Goal: Task Accomplishment & Management: Complete application form

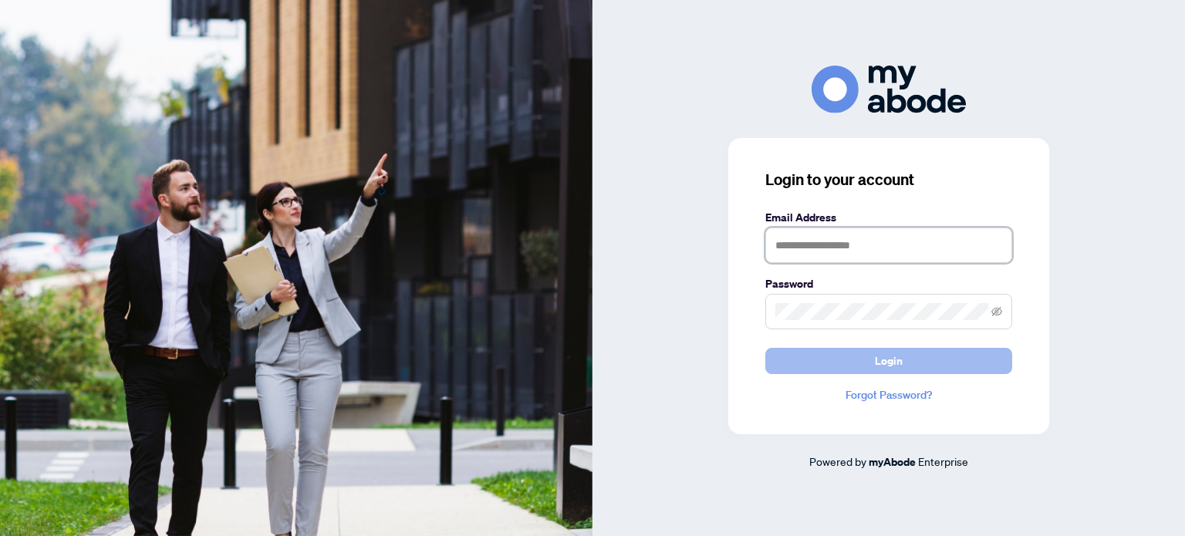
type input "**********"
click at [845, 369] on button "Login" at bounding box center [888, 361] width 247 height 26
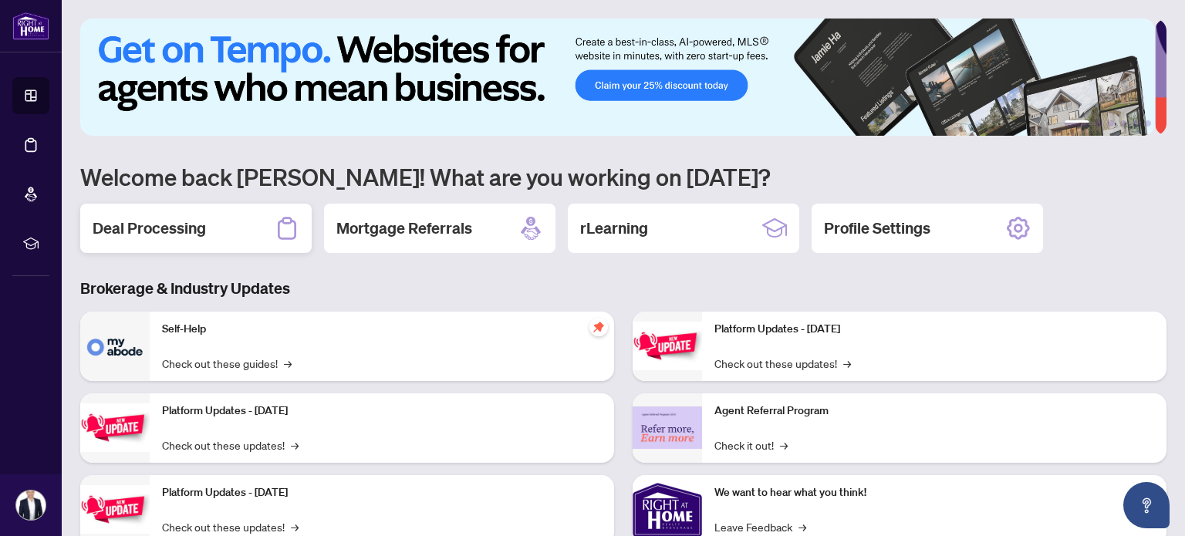
click at [153, 227] on h2 "Deal Processing" at bounding box center [149, 228] width 113 height 22
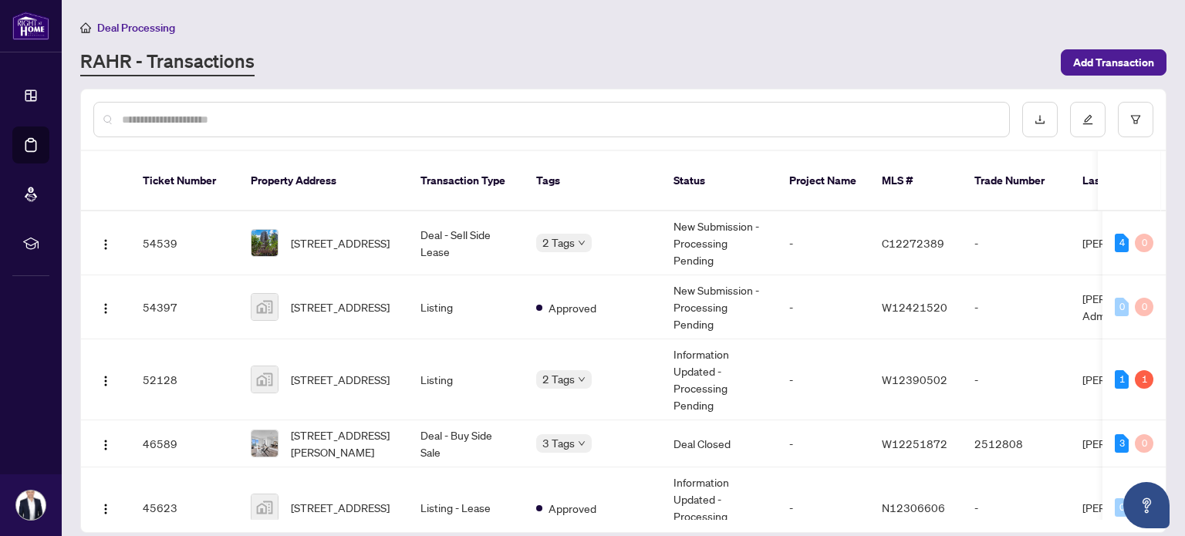
click at [331, 123] on input "text" at bounding box center [559, 119] width 875 height 17
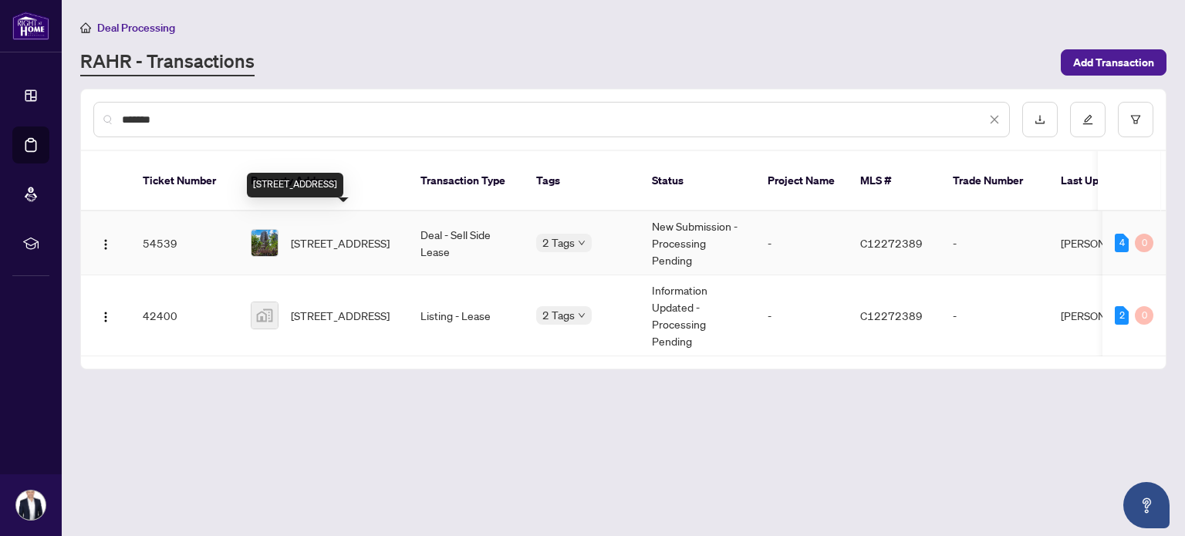
type input "*******"
click at [380, 234] on span "[STREET_ADDRESS]" at bounding box center [340, 242] width 99 height 17
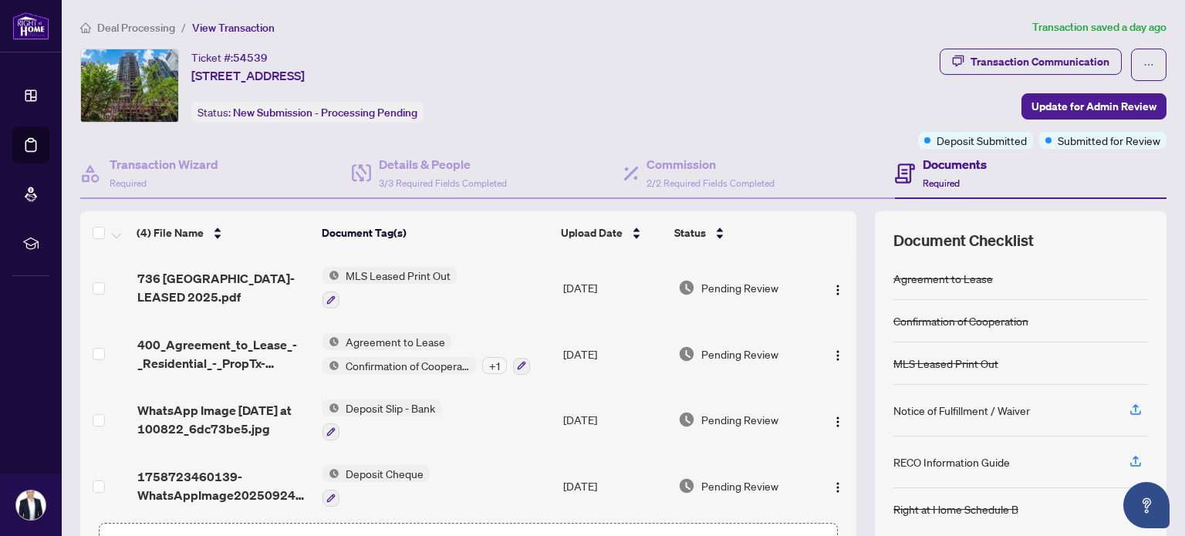
drag, startPoint x: 838, startPoint y: 289, endPoint x: 839, endPoint y: 325, distance: 36.3
click at [841, 322] on div "736 Bay street- LEASED 2025.pdf MLS Leased Print Out Sep/24/2025 Pending Review…" at bounding box center [468, 384] width 776 height 261
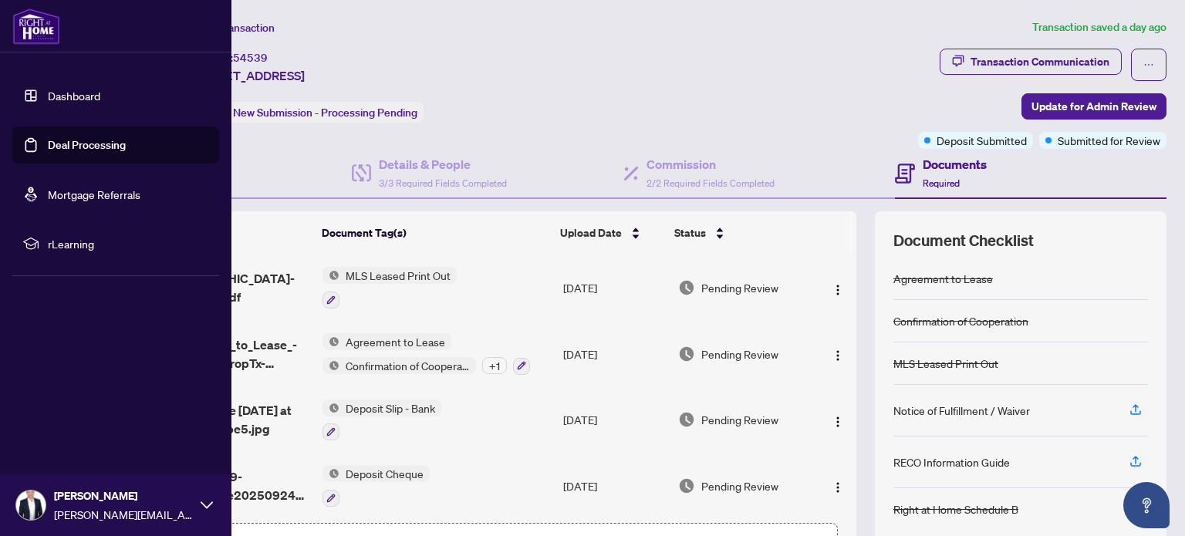
click at [48, 98] on link "Dashboard" at bounding box center [74, 96] width 52 height 14
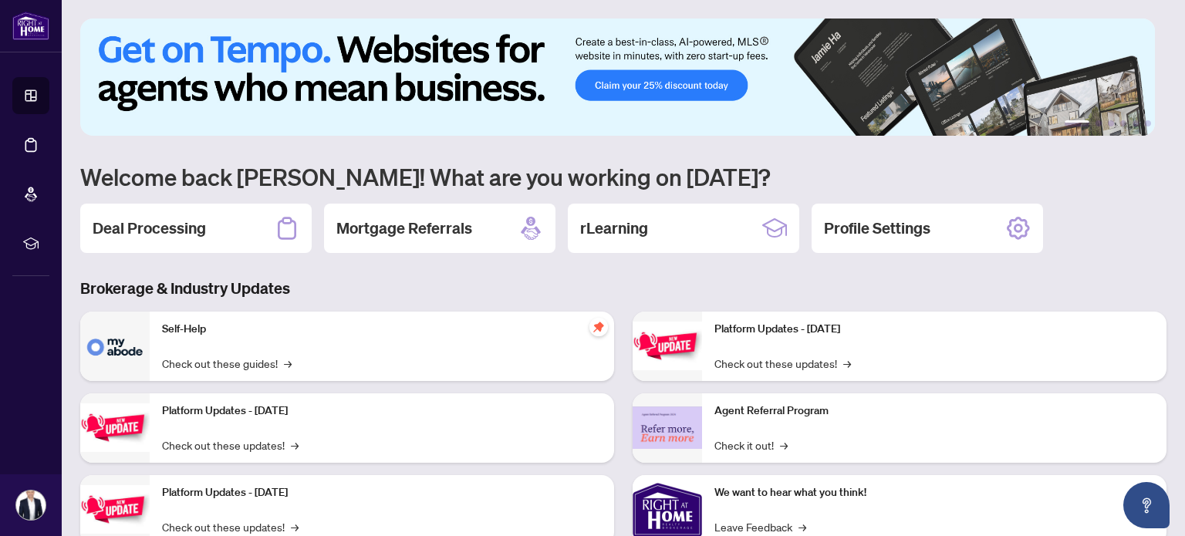
click at [221, 234] on div "Deal Processing" at bounding box center [195, 228] width 231 height 49
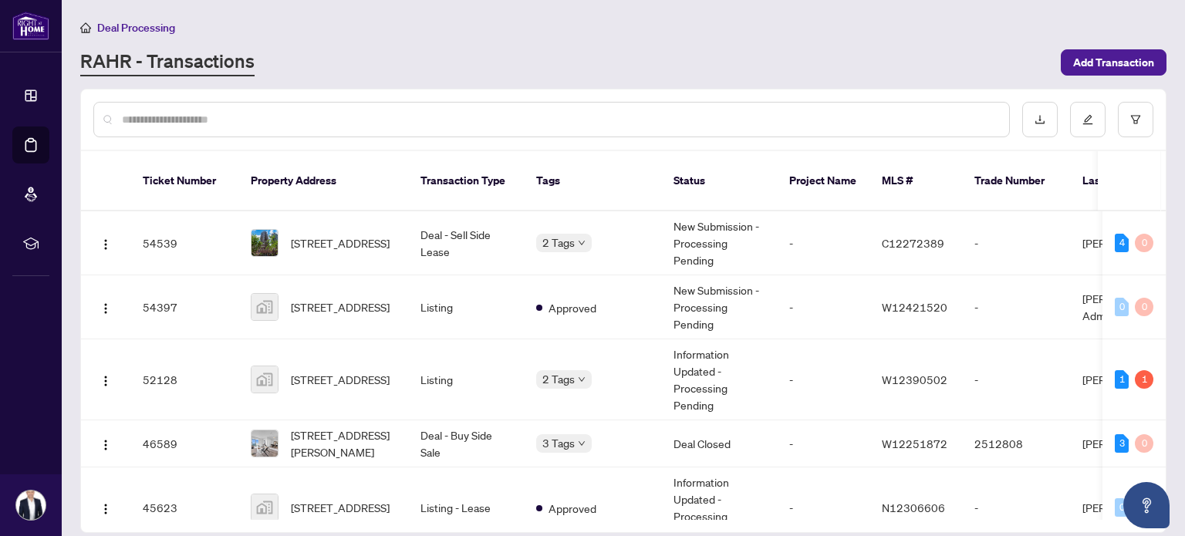
click at [236, 111] on input "text" at bounding box center [559, 119] width 875 height 17
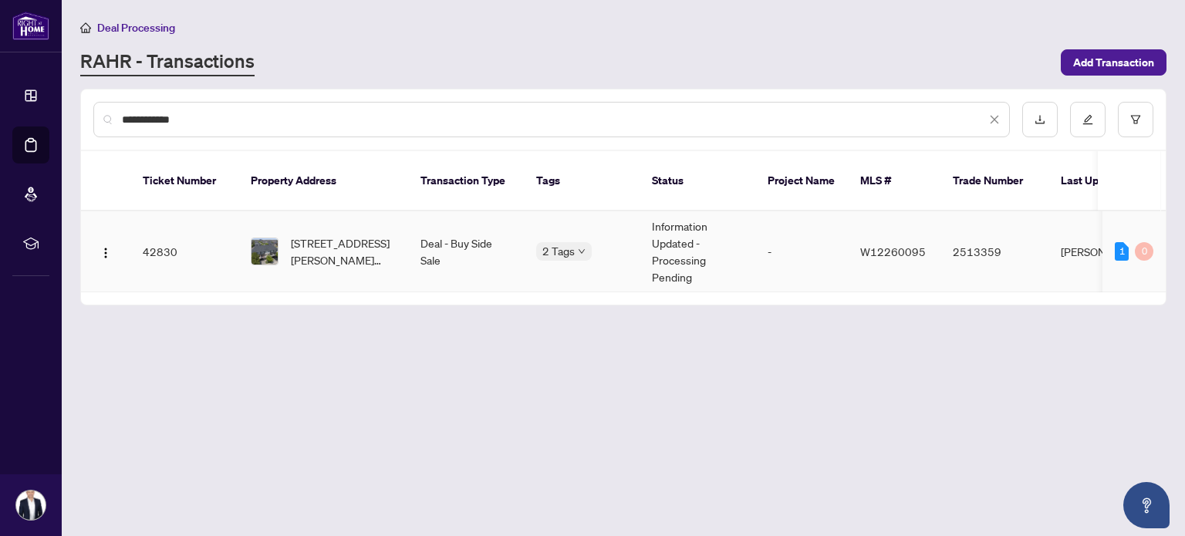
type input "**********"
click at [369, 234] on span "[STREET_ADDRESS][PERSON_NAME][PERSON_NAME]" at bounding box center [343, 251] width 105 height 34
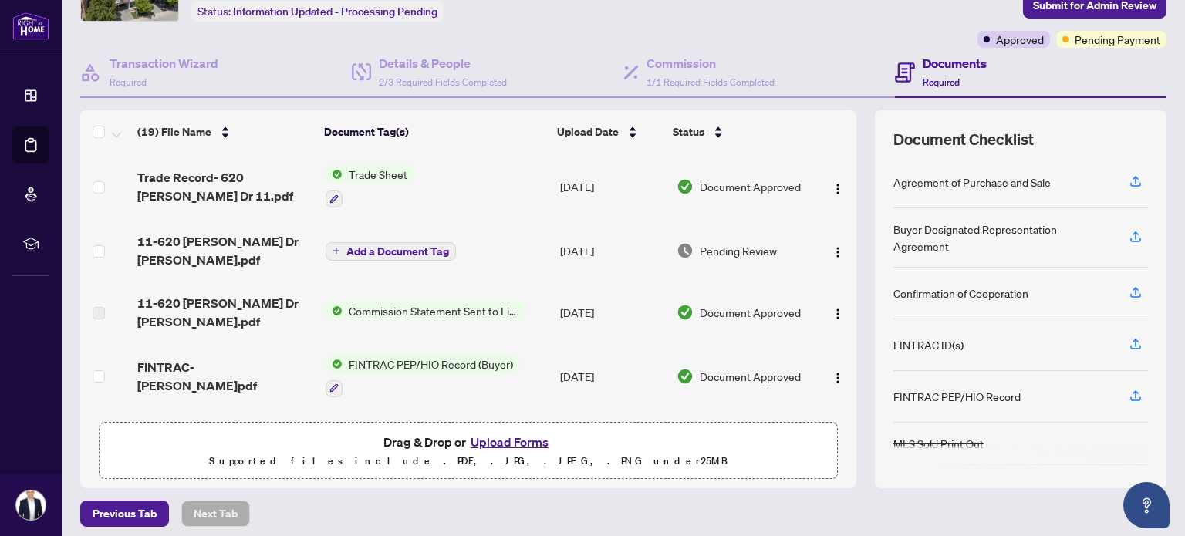
scroll to position [108, 0]
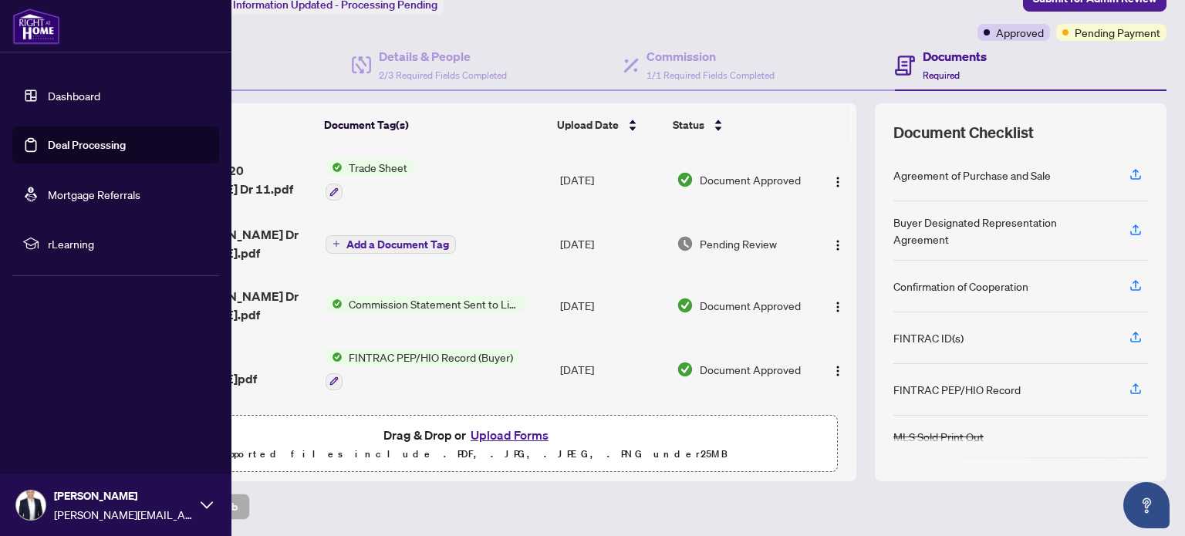
click at [48, 98] on link "Dashboard" at bounding box center [74, 96] width 52 height 14
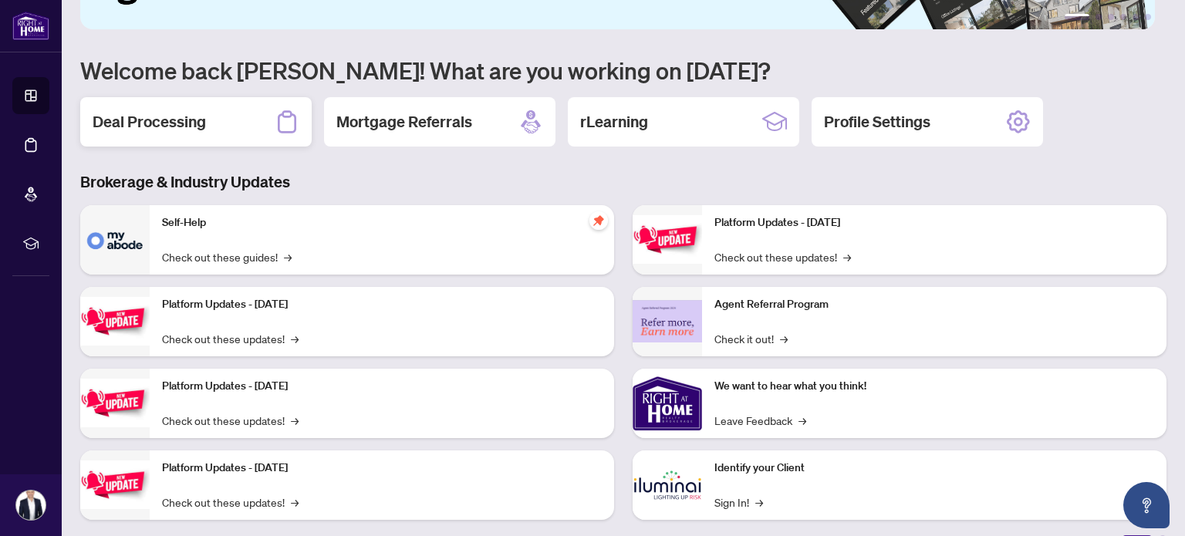
scroll to position [108, 0]
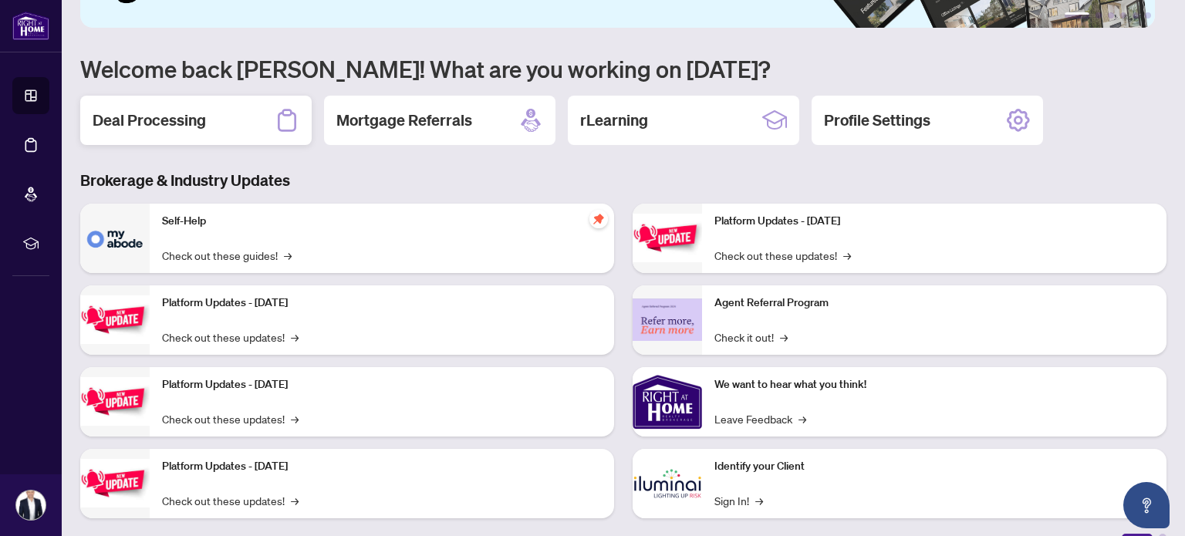
click at [219, 120] on div "Deal Processing" at bounding box center [195, 120] width 231 height 49
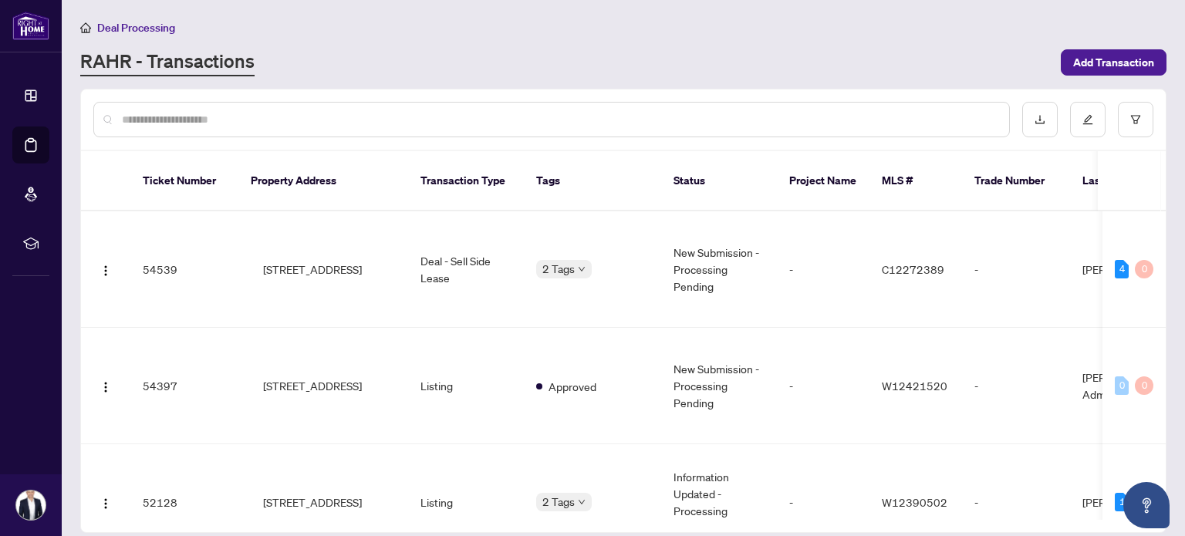
click at [251, 113] on input "text" at bounding box center [559, 119] width 875 height 17
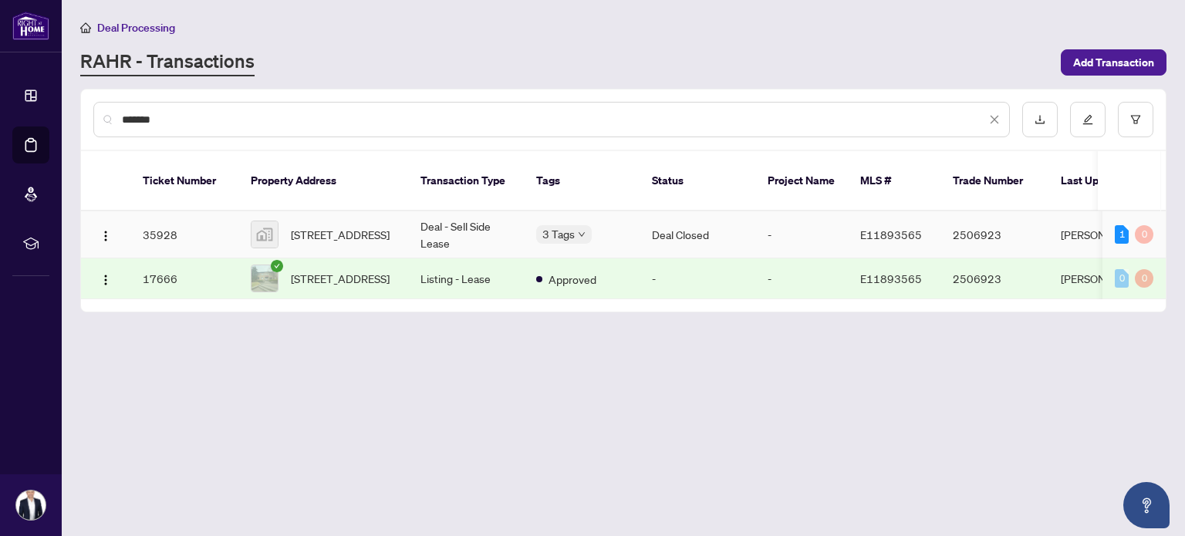
type input "*******"
click at [329, 226] on span "[STREET_ADDRESS]" at bounding box center [340, 234] width 99 height 17
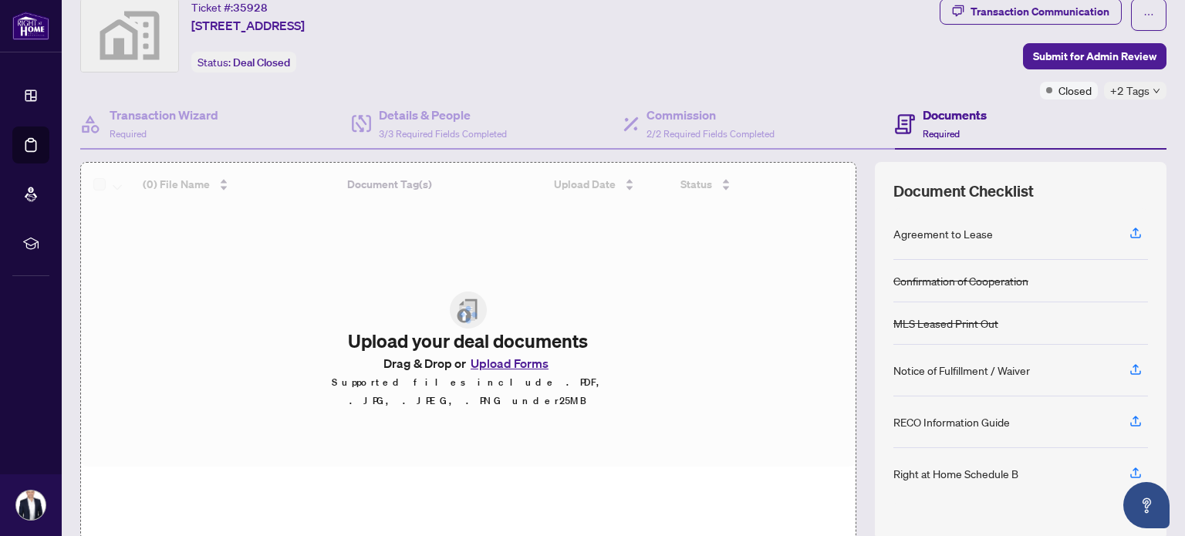
scroll to position [77, 0]
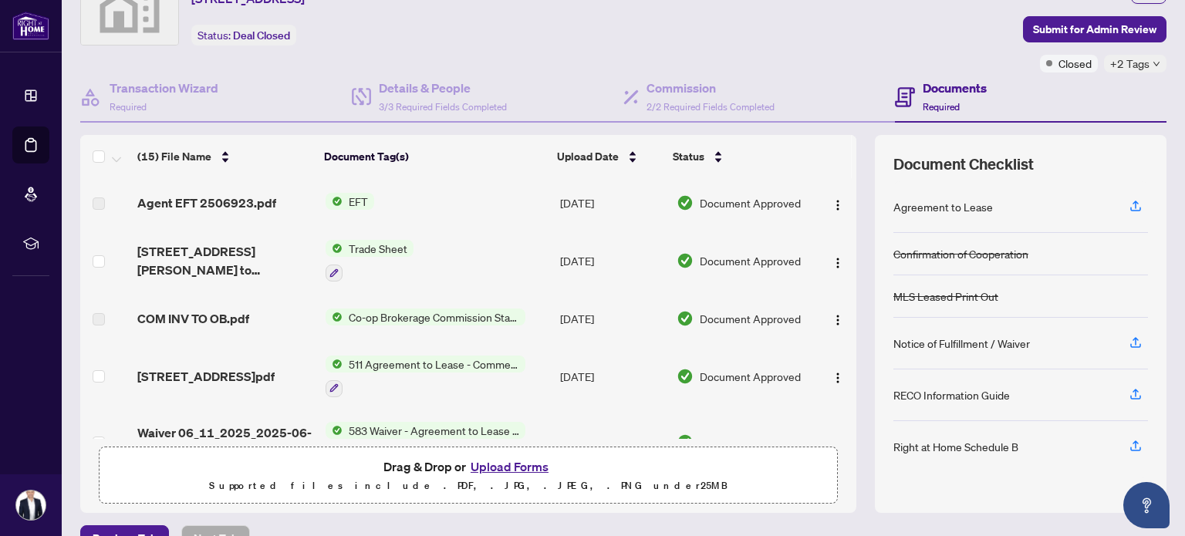
click at [345, 197] on span "EFT" at bounding box center [358, 201] width 32 height 17
click at [197, 200] on span "Agent EFT 2506923.pdf" at bounding box center [206, 203] width 139 height 19
click at [160, 204] on span "Agent EFT 2506923.pdf" at bounding box center [206, 203] width 139 height 19
click at [93, 197] on label at bounding box center [99, 203] width 12 height 17
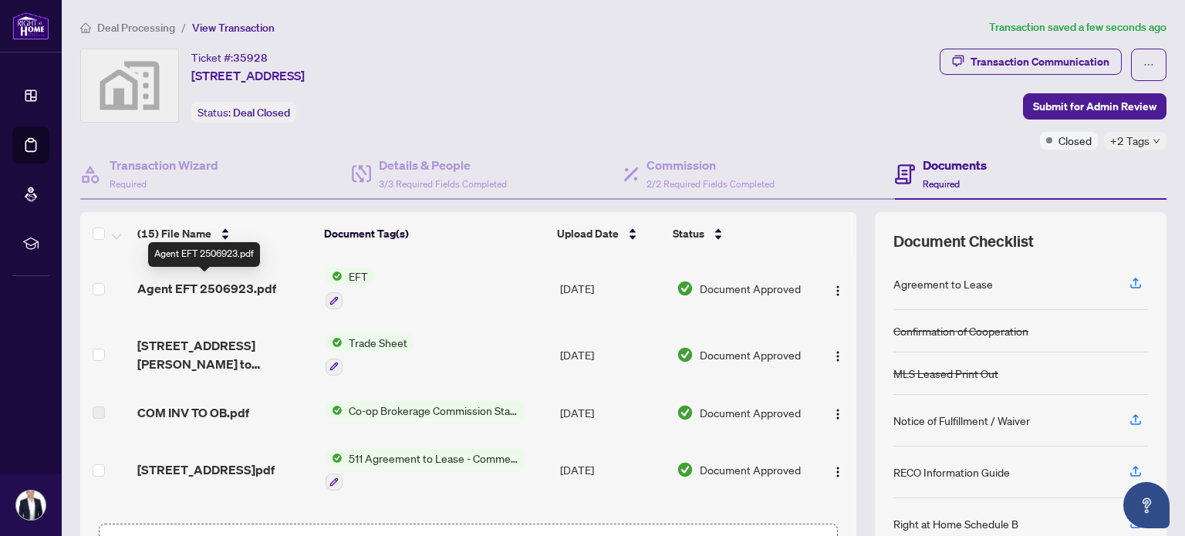
click at [224, 284] on span "Agent EFT 2506923.pdf" at bounding box center [206, 288] width 139 height 19
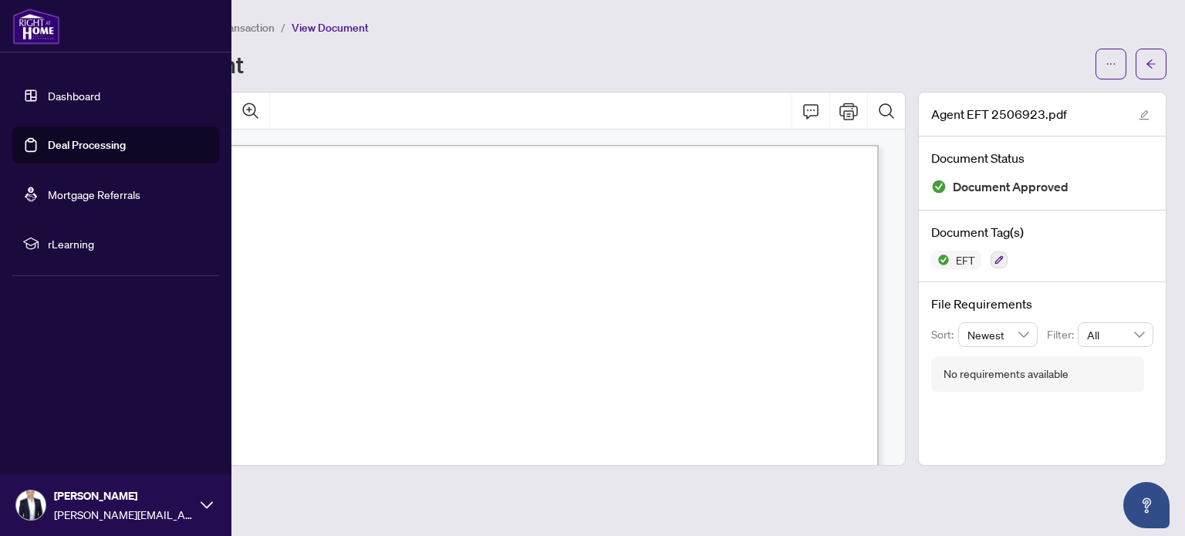
click at [48, 91] on link "Dashboard" at bounding box center [74, 96] width 52 height 14
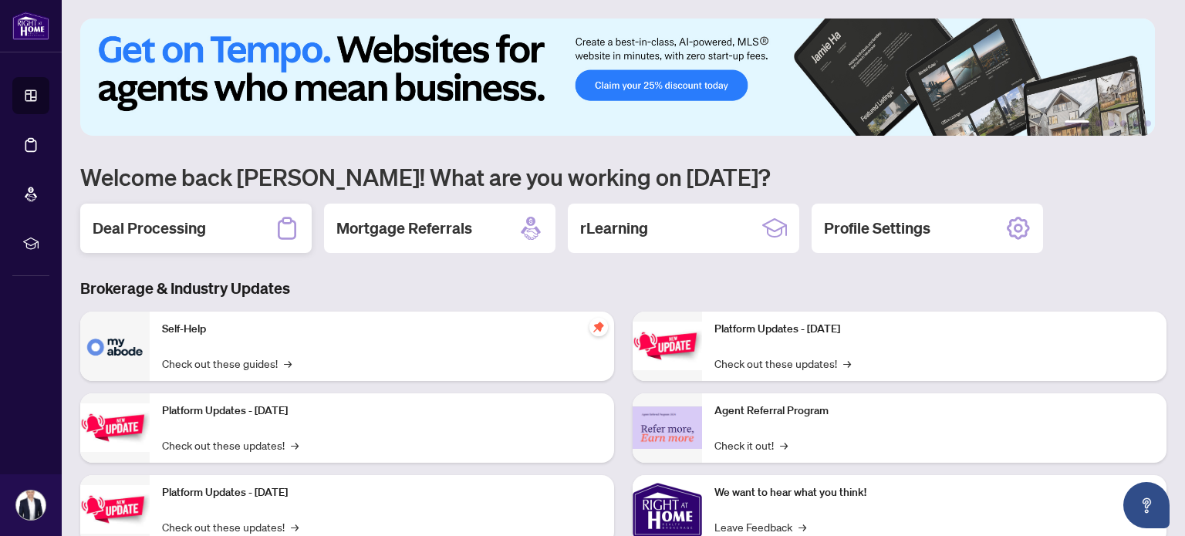
click at [213, 226] on div "Deal Processing" at bounding box center [195, 228] width 231 height 49
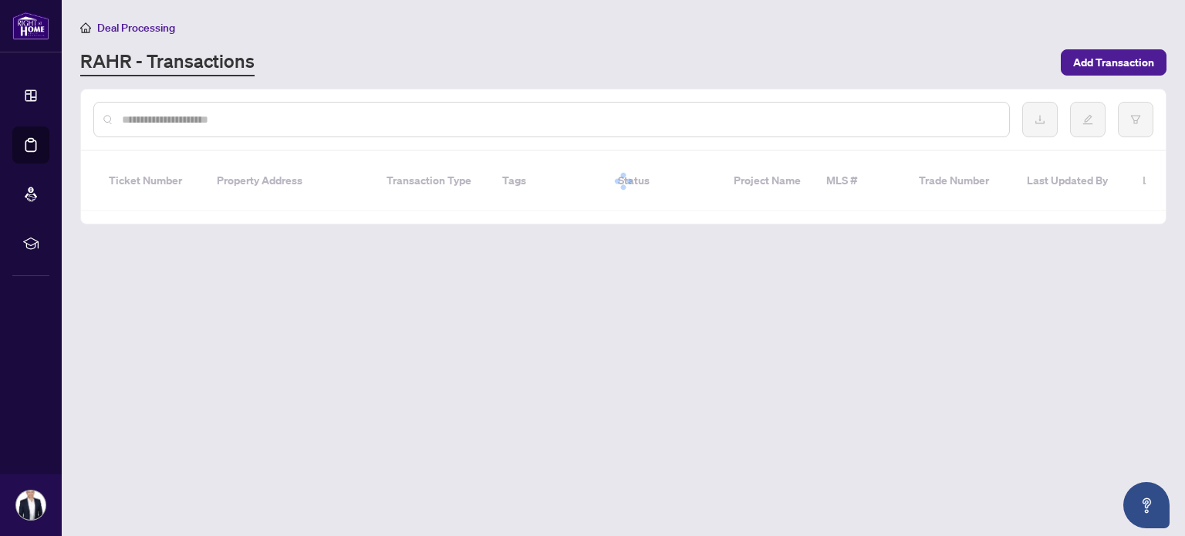
click at [214, 113] on input "text" at bounding box center [559, 119] width 875 height 17
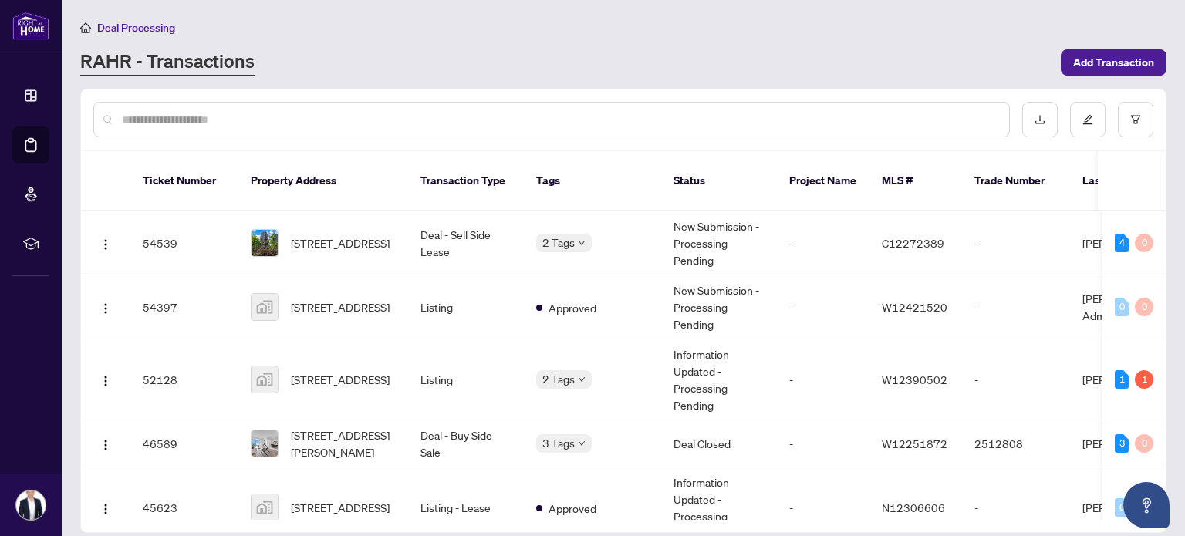
click at [214, 113] on input "text" at bounding box center [559, 119] width 875 height 17
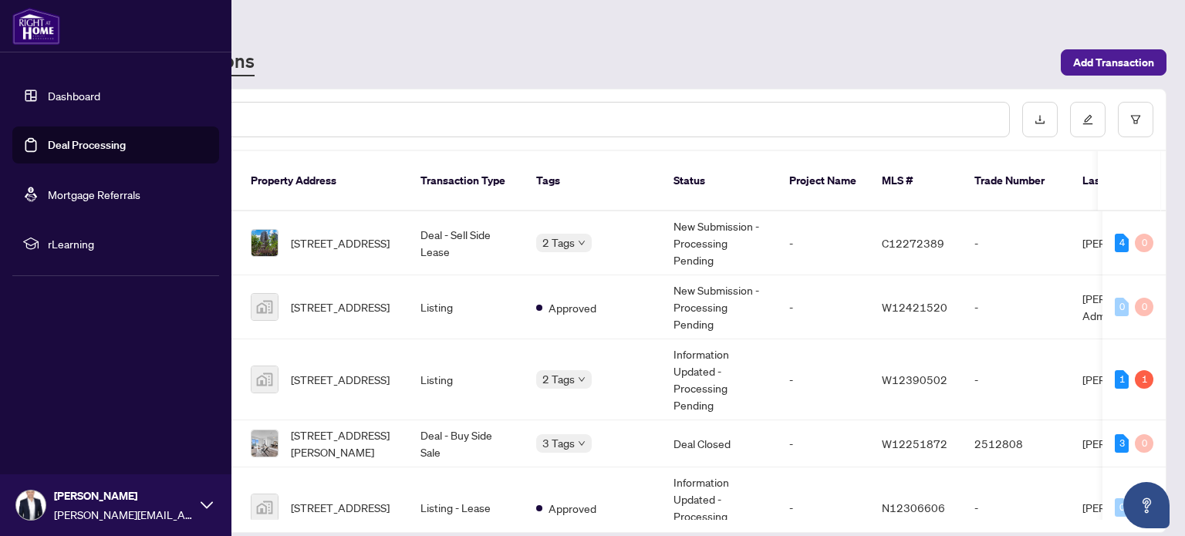
click at [48, 93] on link "Dashboard" at bounding box center [74, 96] width 52 height 14
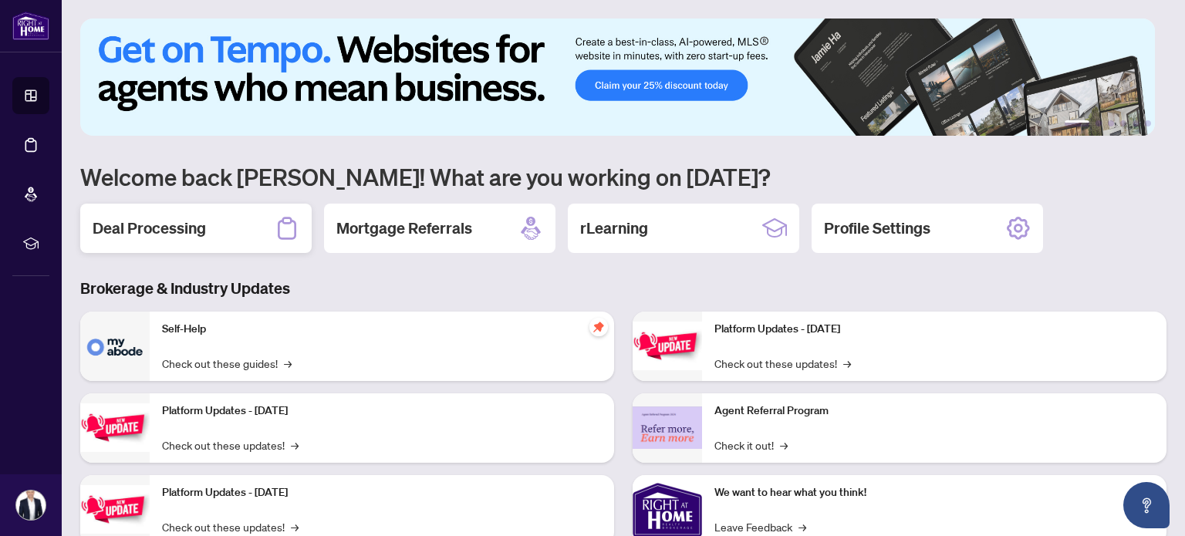
click at [165, 231] on h2 "Deal Processing" at bounding box center [149, 228] width 113 height 22
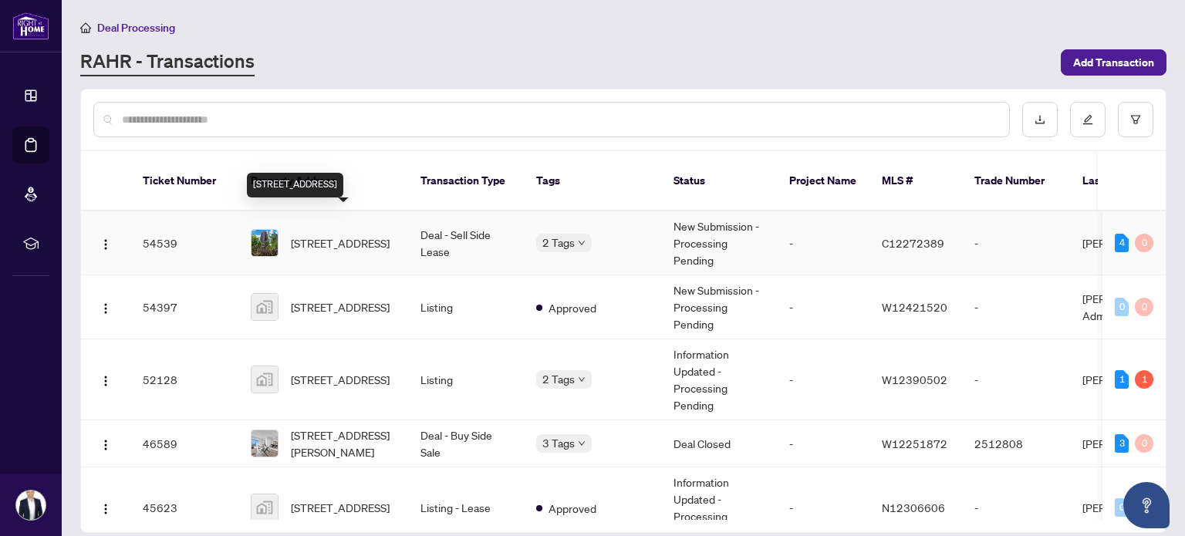
click at [322, 234] on span "[STREET_ADDRESS]" at bounding box center [340, 242] width 99 height 17
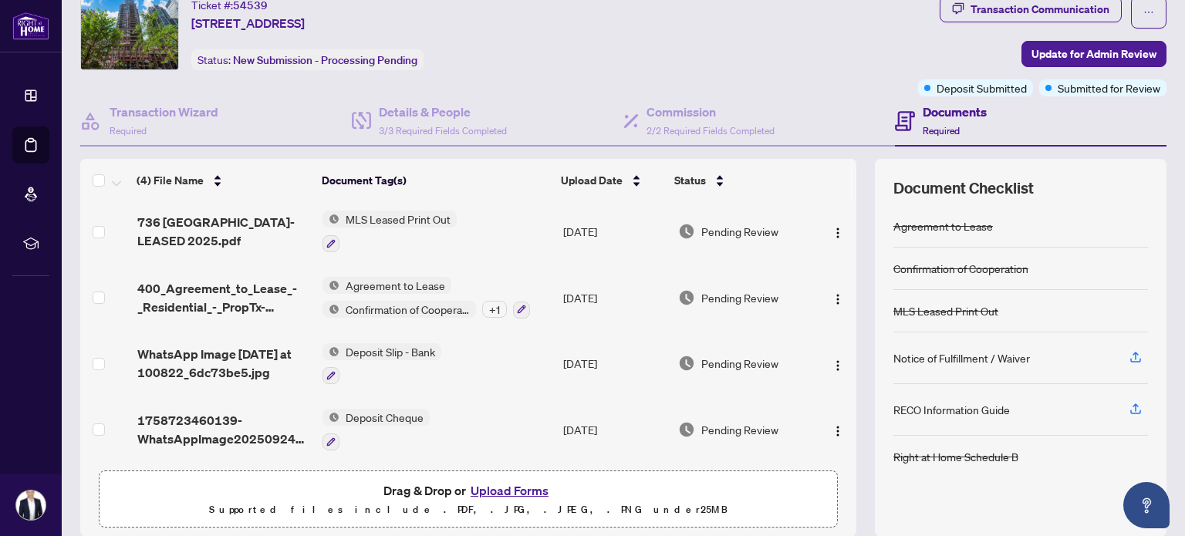
scroll to position [108, 0]
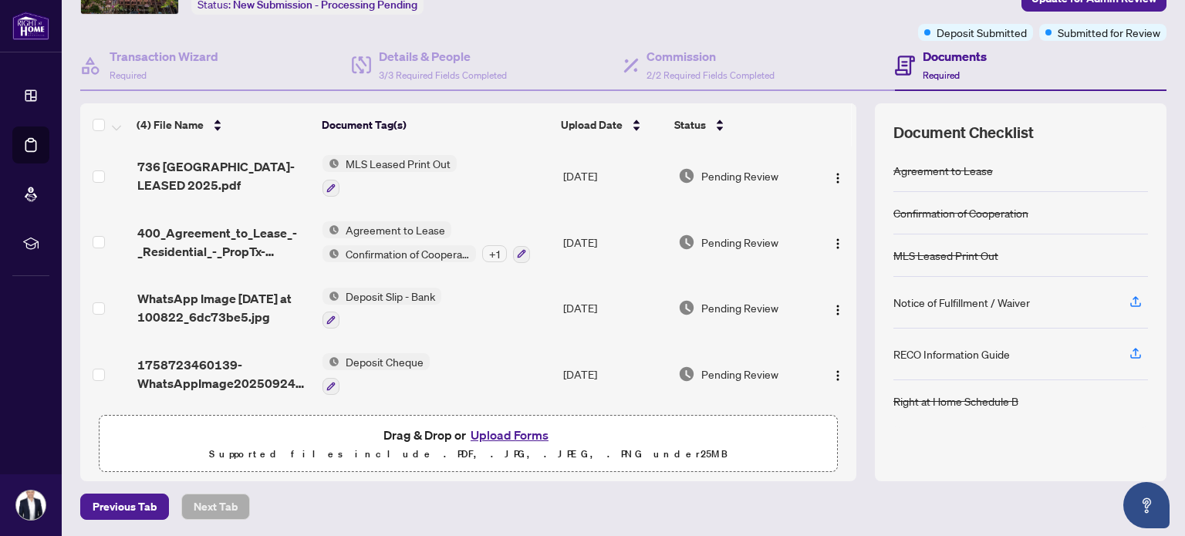
click at [500, 431] on button "Upload Forms" at bounding box center [509, 435] width 87 height 20
click at [515, 434] on button "Upload Forms" at bounding box center [509, 435] width 87 height 20
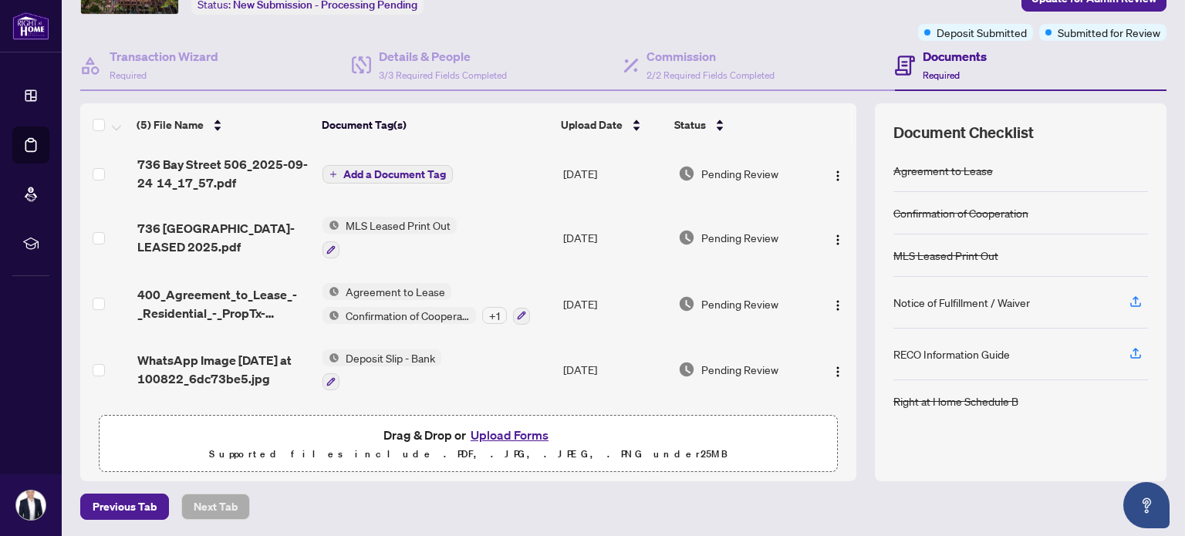
click at [349, 169] on span "Add a Document Tag" at bounding box center [394, 174] width 103 height 11
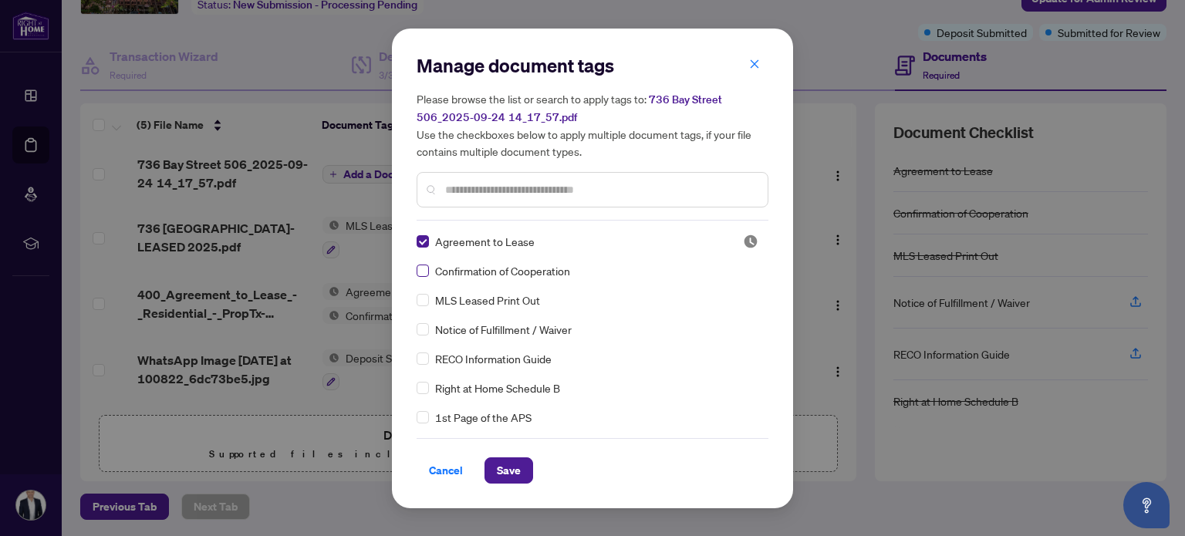
click at [426, 277] on label at bounding box center [422, 270] width 12 height 17
click at [509, 474] on span "Save" at bounding box center [509, 470] width 24 height 25
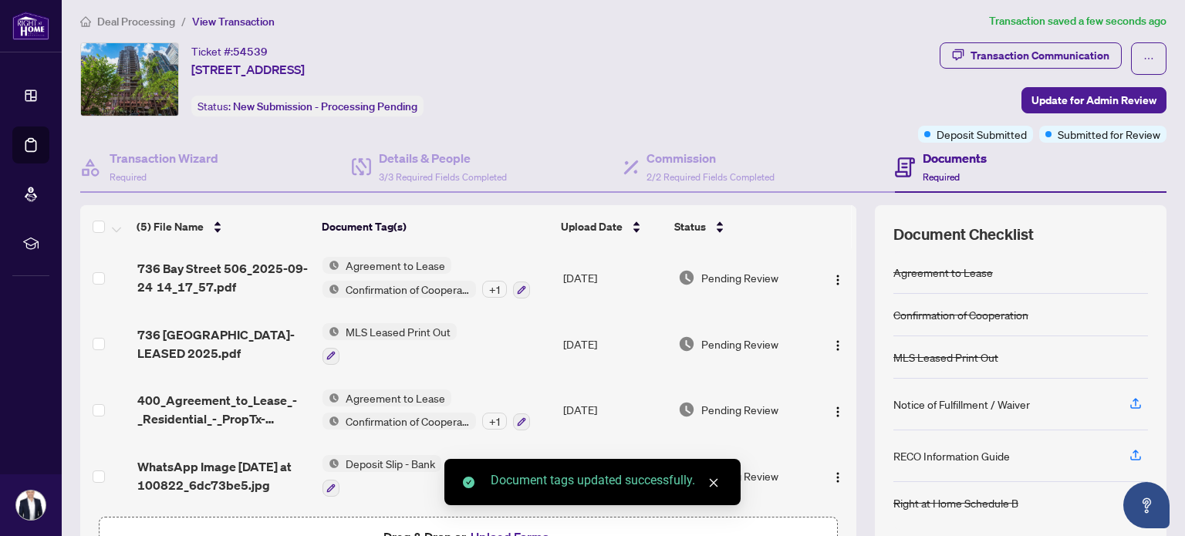
scroll to position [0, 0]
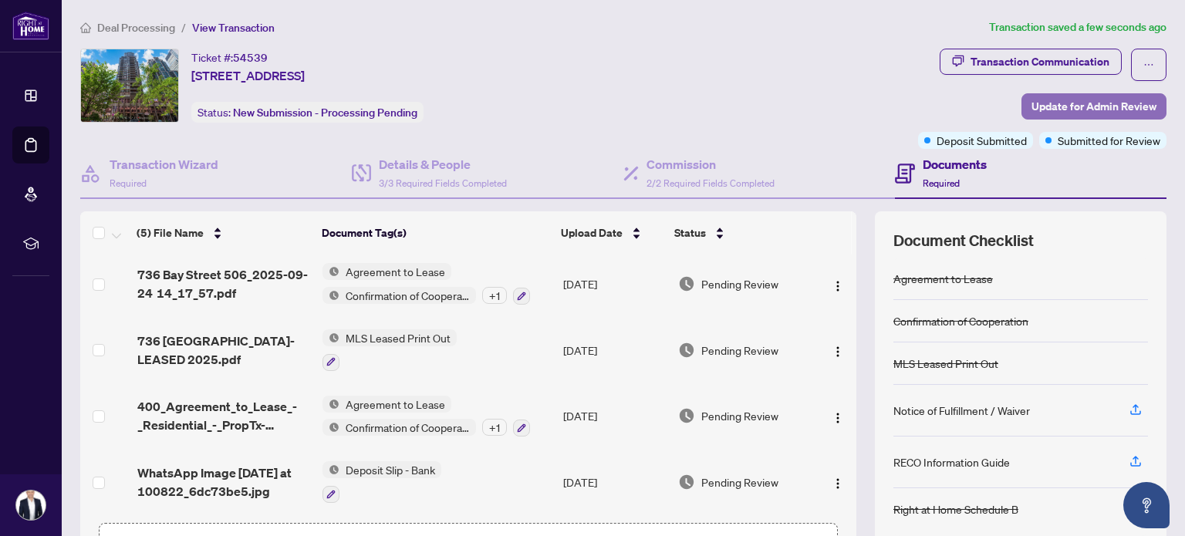
click at [1060, 102] on span "Update for Admin Review" at bounding box center [1093, 106] width 125 height 25
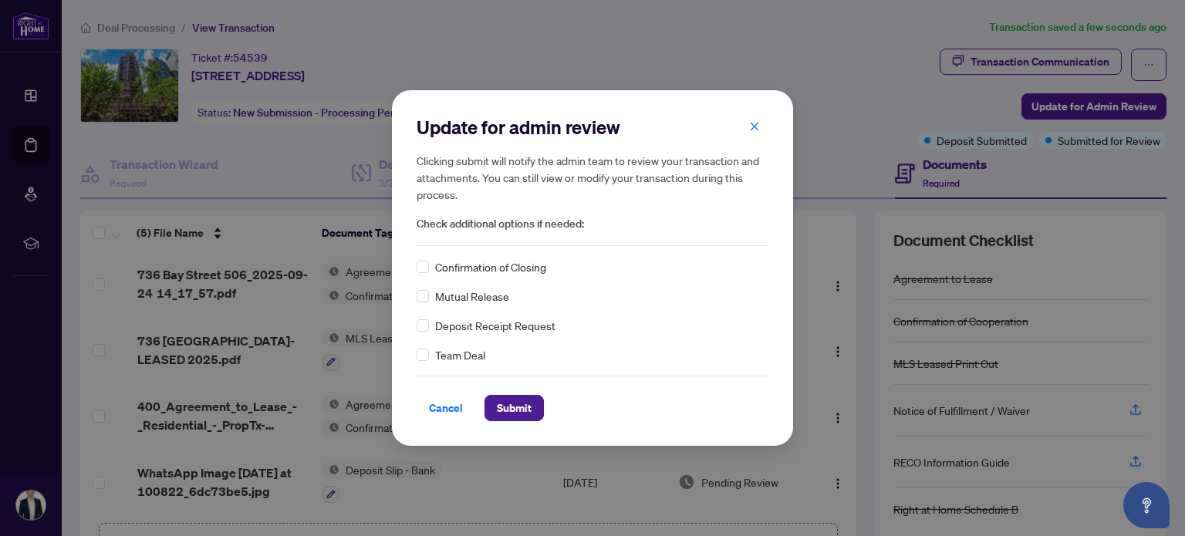
click at [416, 326] on div "Update for admin review Clicking submit will notify the admin team to review yo…" at bounding box center [592, 268] width 401 height 356
click at [534, 409] on button "Submit" at bounding box center [513, 408] width 59 height 26
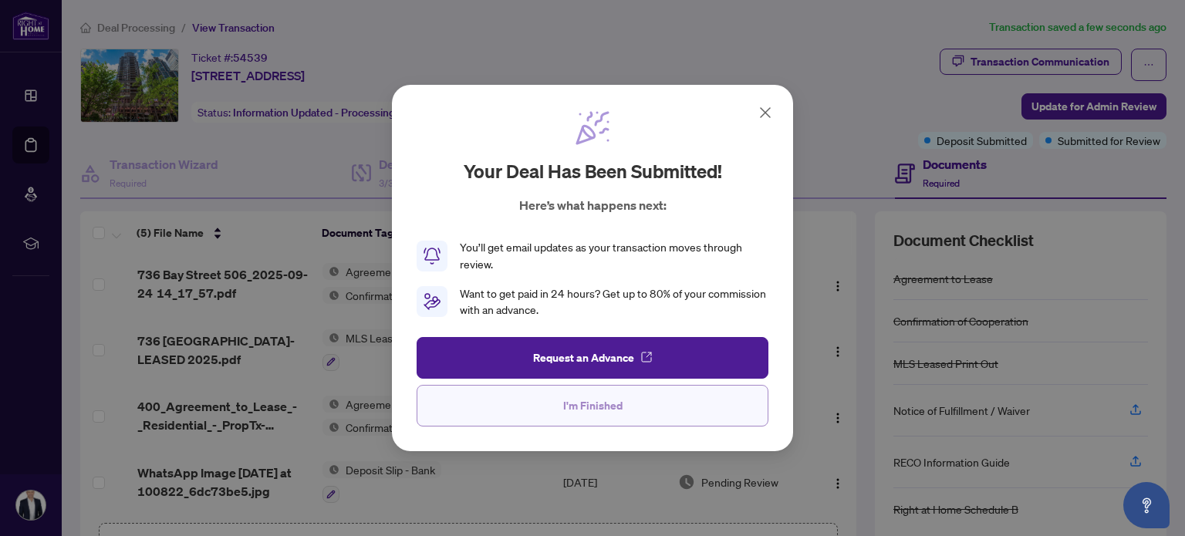
click at [611, 403] on span "I'm Finished" at bounding box center [592, 405] width 59 height 25
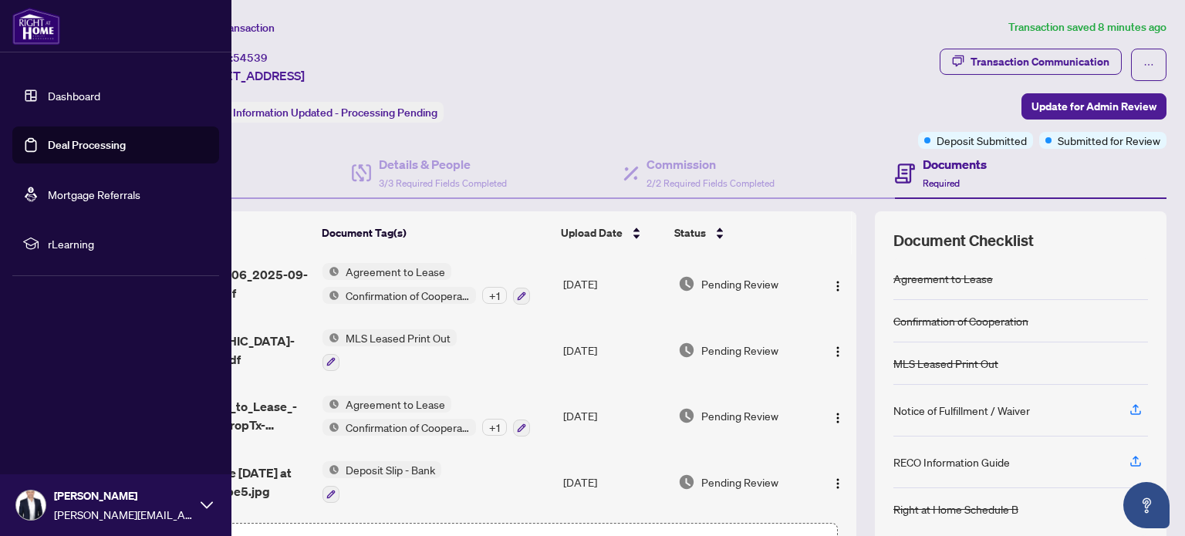
click at [65, 97] on link "Dashboard" at bounding box center [74, 96] width 52 height 14
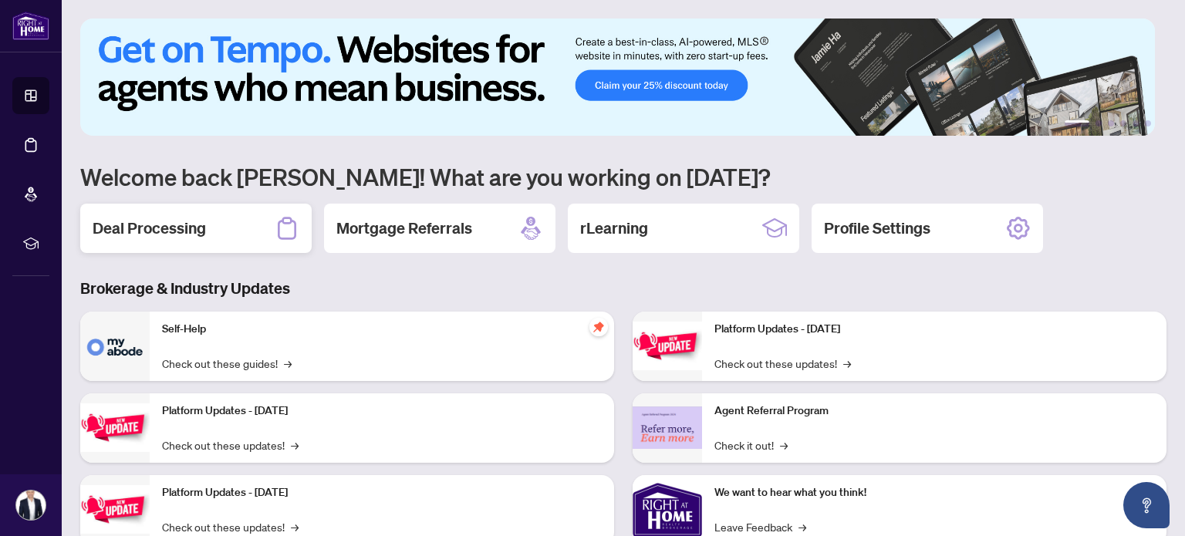
click at [234, 213] on div "Deal Processing" at bounding box center [195, 228] width 231 height 49
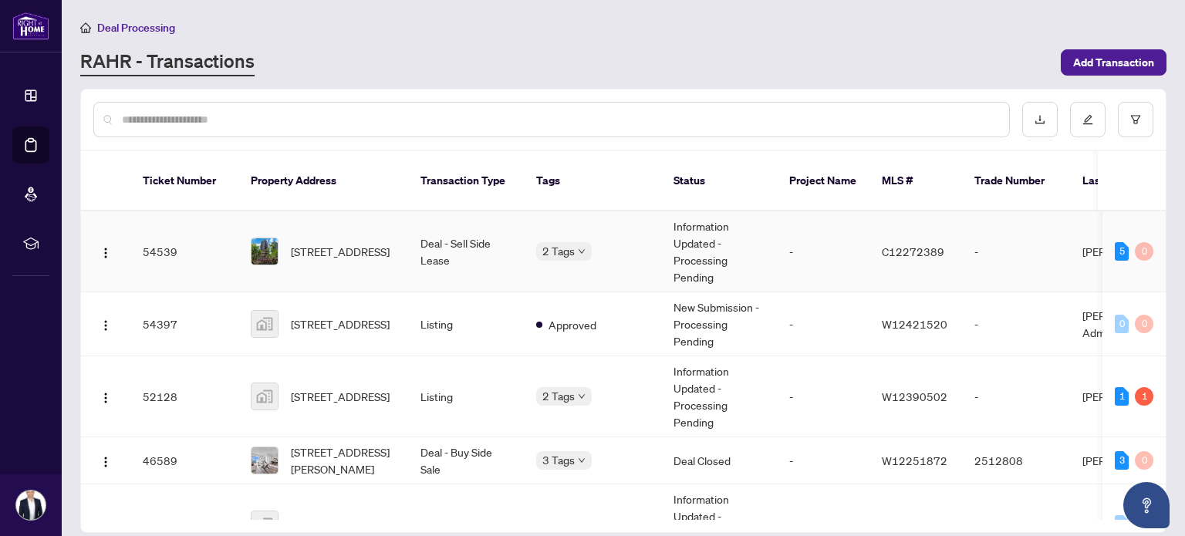
click at [564, 237] on body "Dashboard Deal Processing Mortgage Referrals rLearning Vasko Nedanovski [EMAIL_…" at bounding box center [592, 268] width 1185 height 536
click at [612, 70] on div "RAHR - Transactions" at bounding box center [565, 63] width 971 height 28
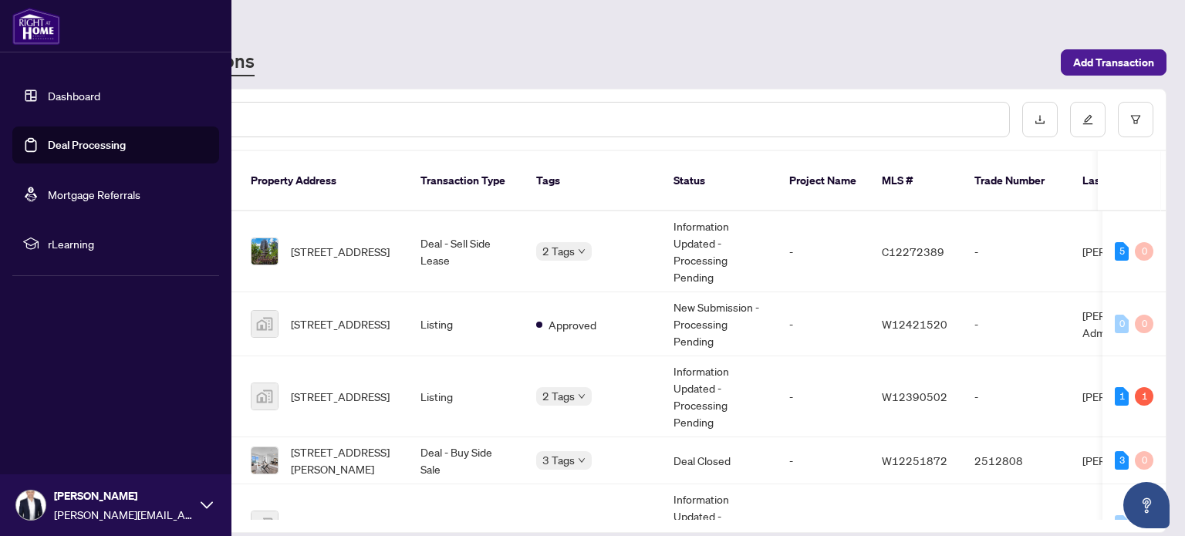
click at [73, 95] on link "Dashboard" at bounding box center [74, 96] width 52 height 14
